Goal: Transaction & Acquisition: Purchase product/service

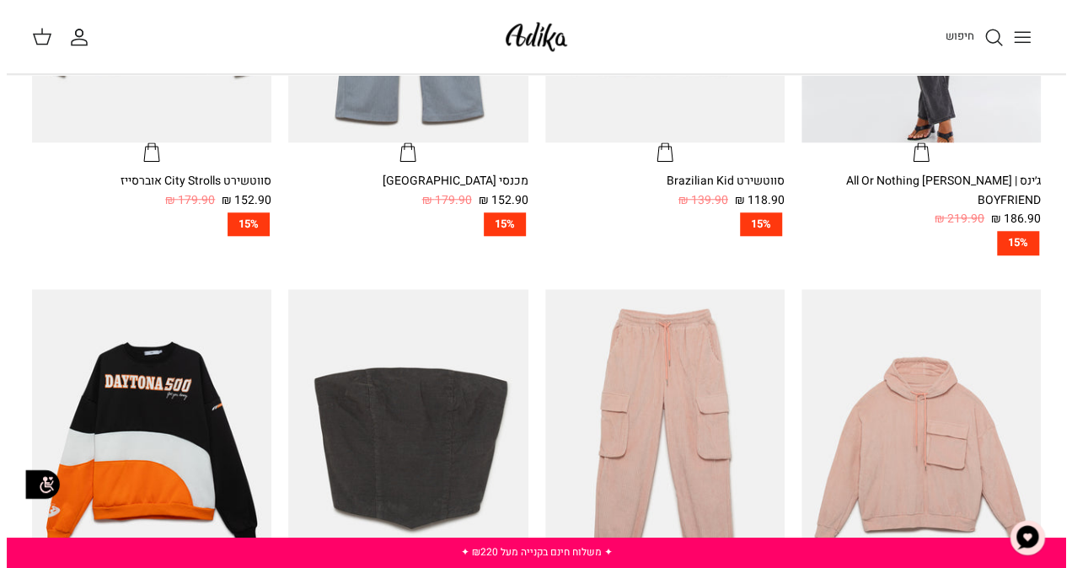
scroll to position [708, 0]
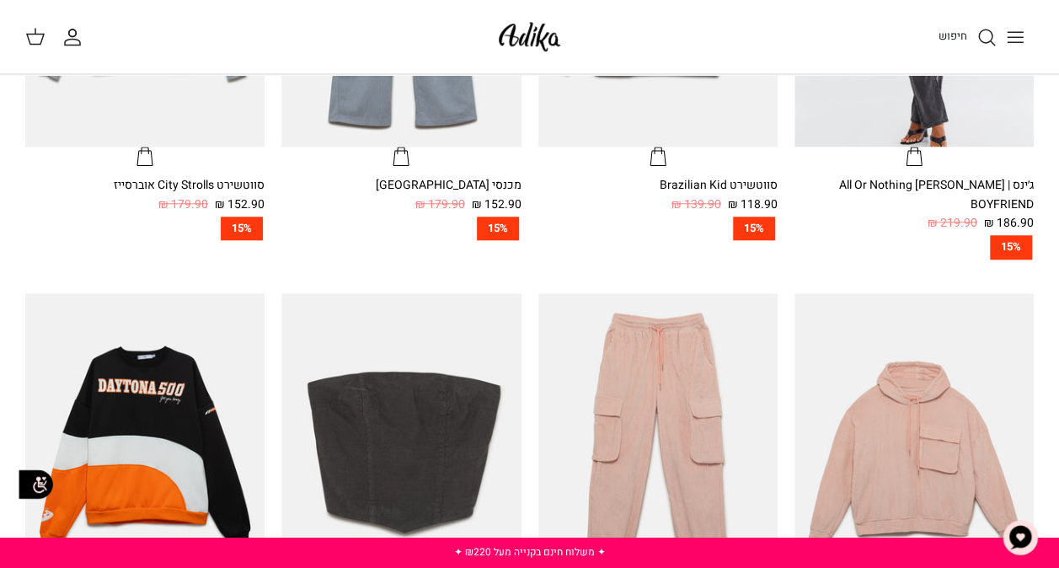
click at [1013, 40] on icon "Toggle menu" at bounding box center [1015, 37] width 20 height 20
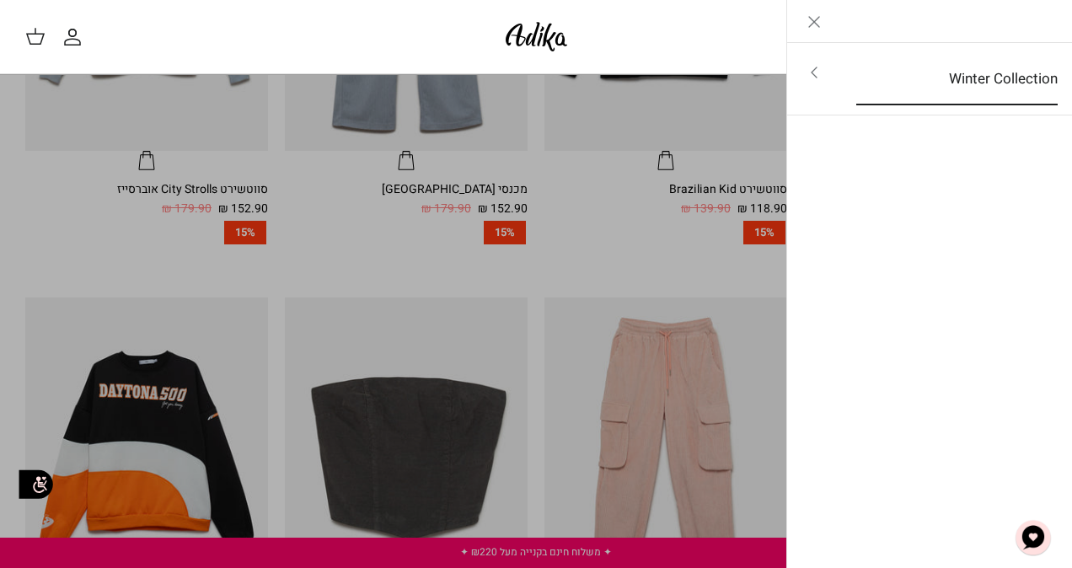
click at [984, 67] on link "Winter Collection" at bounding box center [957, 79] width 232 height 52
click at [976, 78] on link "לכל הפריטים" at bounding box center [930, 74] width 269 height 42
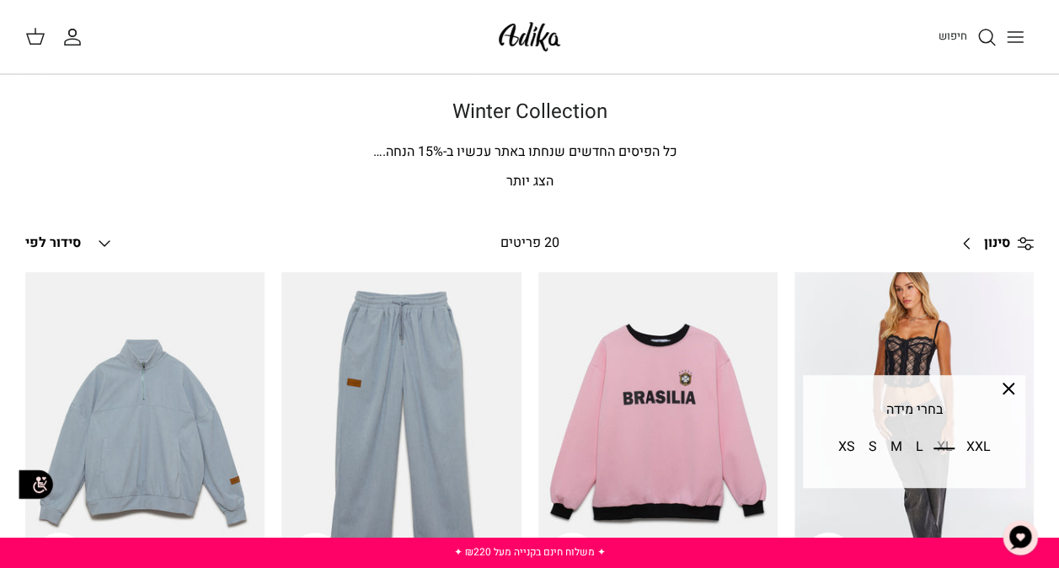
click at [545, 183] on p "הצג יותר" at bounding box center [529, 182] width 1009 height 22
